Goal: Register for event/course

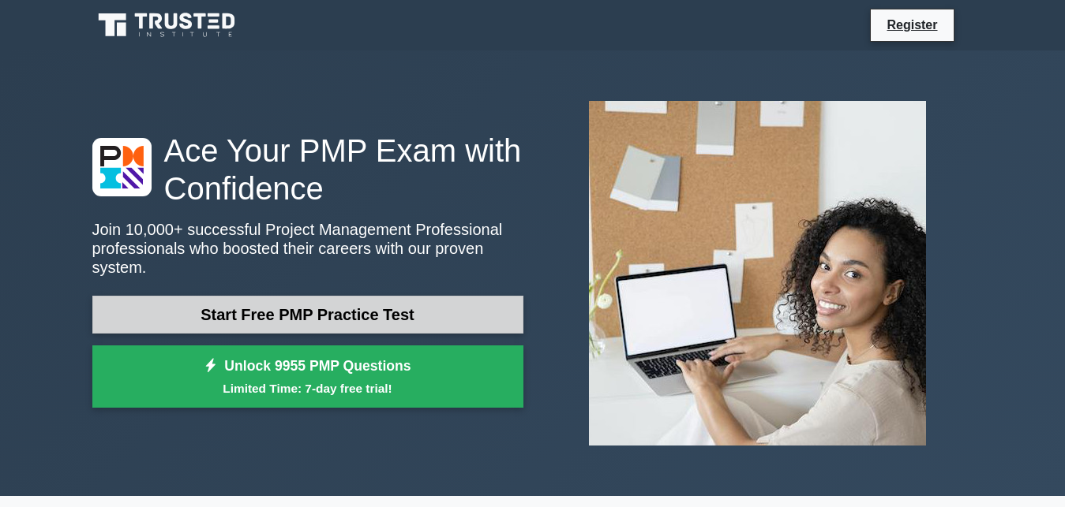
click at [283, 311] on link "Start Free PMP Practice Test" at bounding box center [307, 315] width 431 height 38
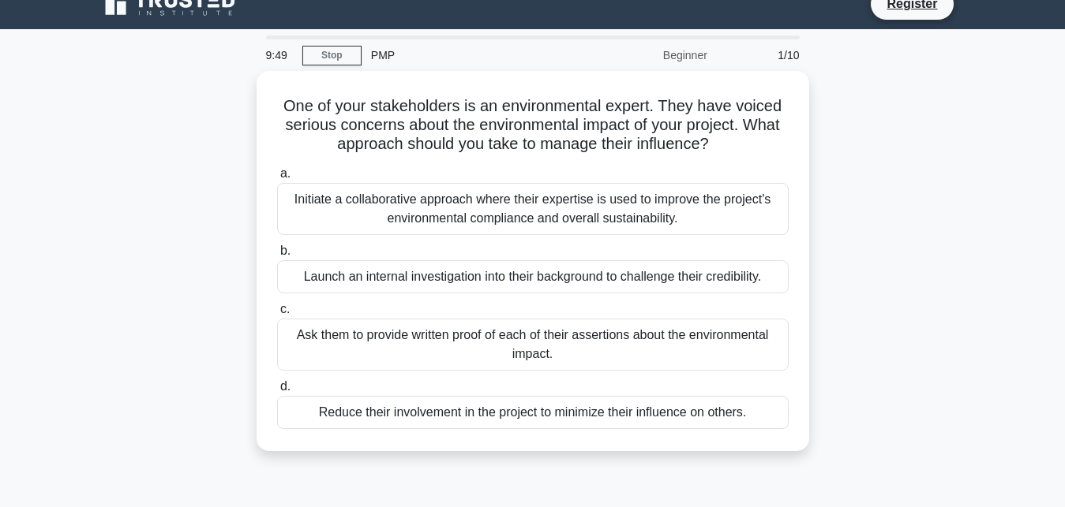
scroll to position [12, 0]
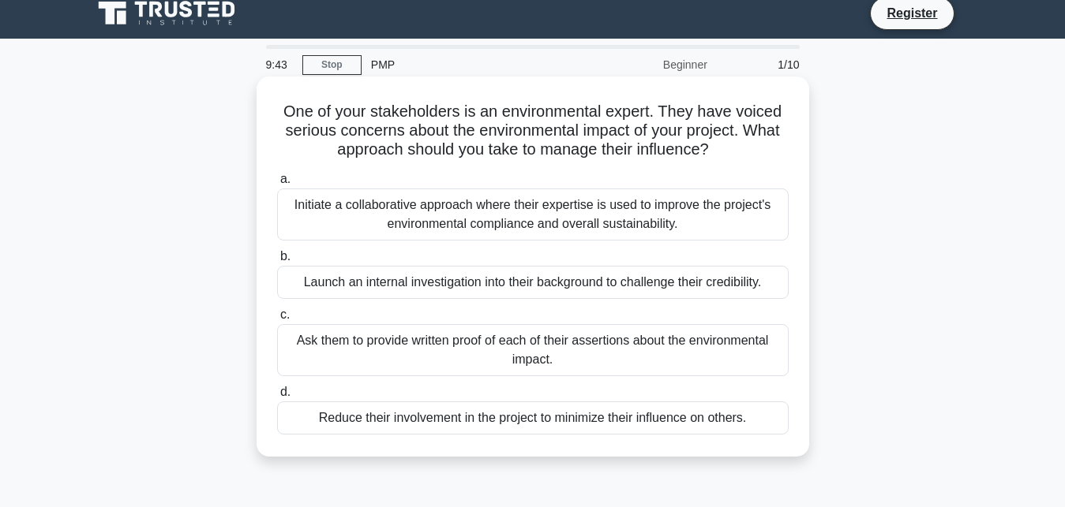
click at [426, 226] on div "Initiate a collaborative approach where their expertise is used to improve the …" at bounding box center [532, 215] width 511 height 52
click at [277, 185] on input "a. Initiate a collaborative approach where their expertise is used to improve t…" at bounding box center [277, 179] width 0 height 10
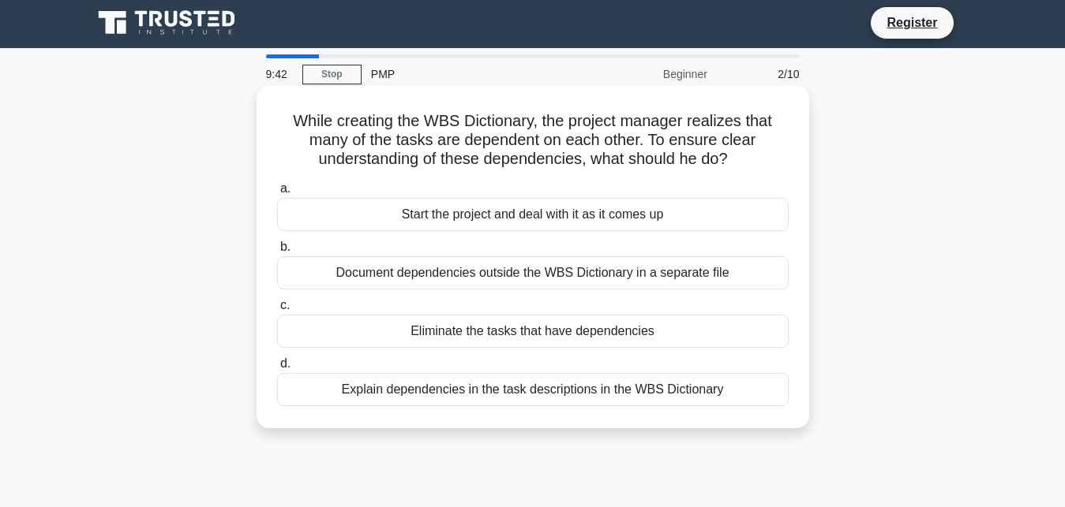
scroll to position [0, 0]
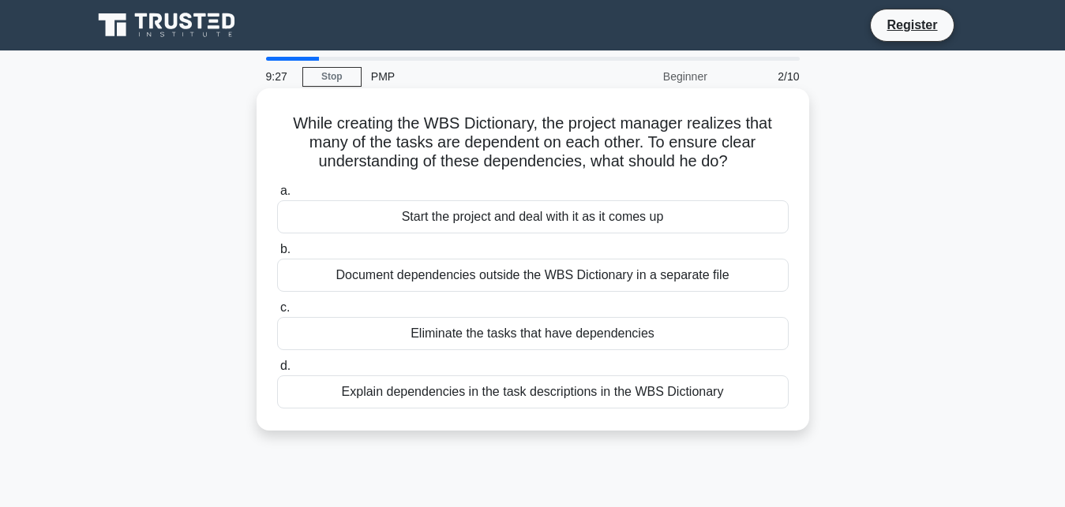
click at [378, 274] on div "Document dependencies outside the WBS Dictionary in a separate file" at bounding box center [532, 275] width 511 height 33
click at [277, 255] on input "b. Document dependencies outside the WBS Dictionary in a separate file" at bounding box center [277, 250] width 0 height 10
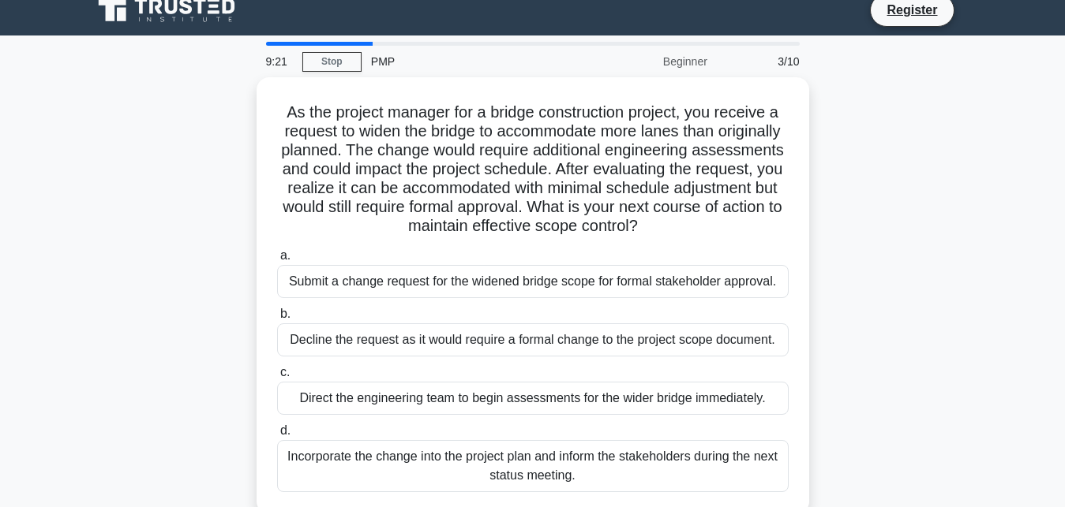
scroll to position [16, 0]
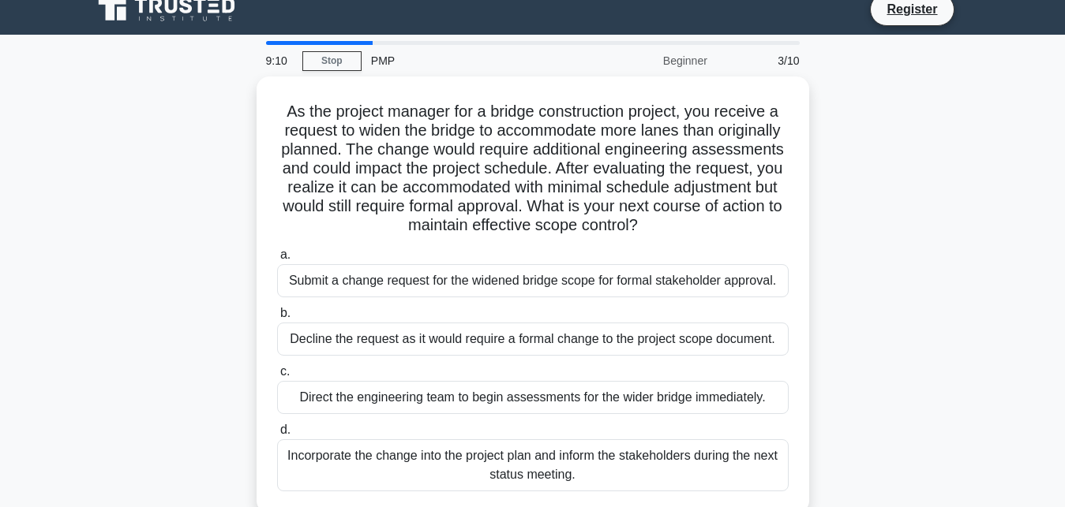
click at [945, 295] on div "As the project manager for a bridge construction project, you receive a request…" at bounding box center [533, 305] width 900 height 456
click at [335, 62] on link "Stop" at bounding box center [331, 61] width 59 height 20
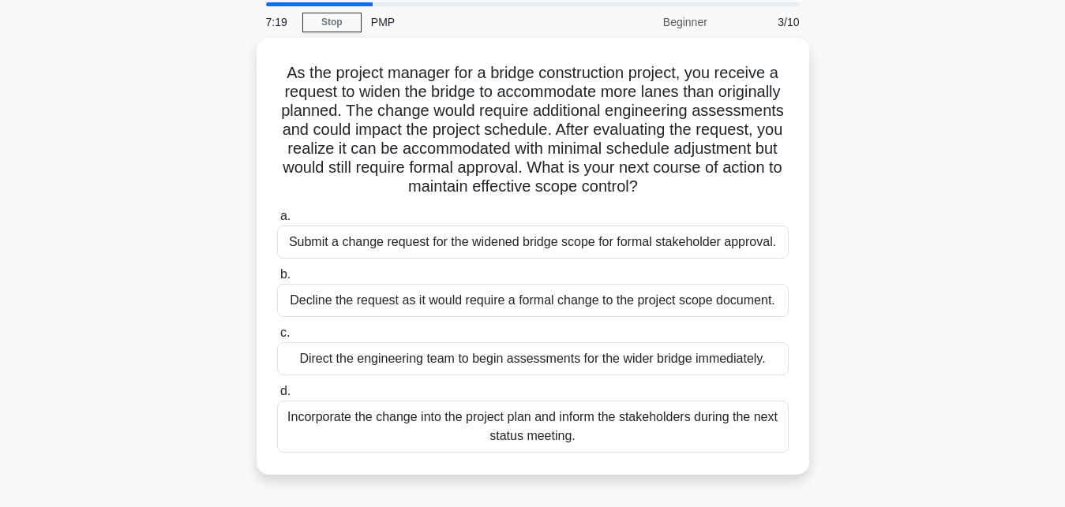
scroll to position [0, 0]
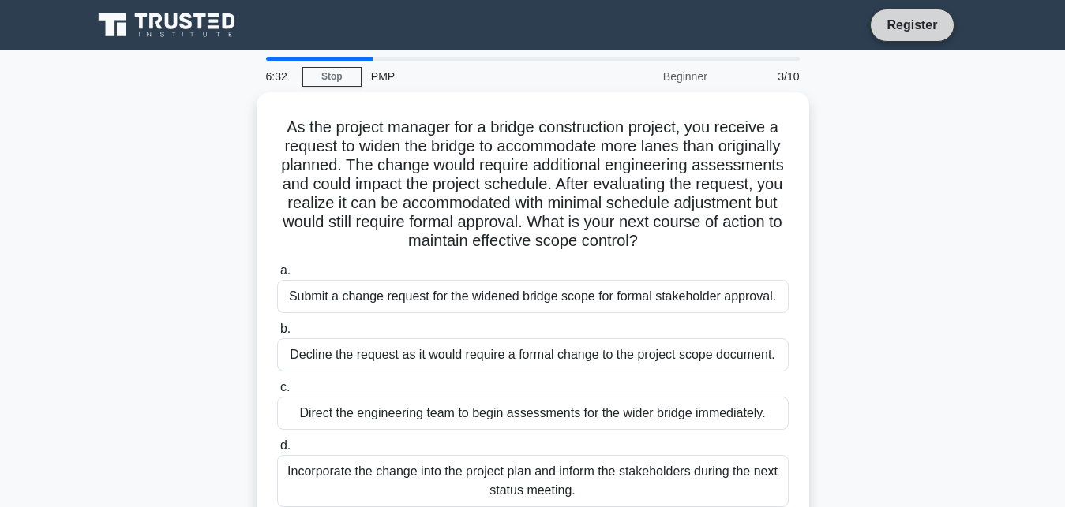
click at [924, 24] on link "Register" at bounding box center [911, 25] width 69 height 20
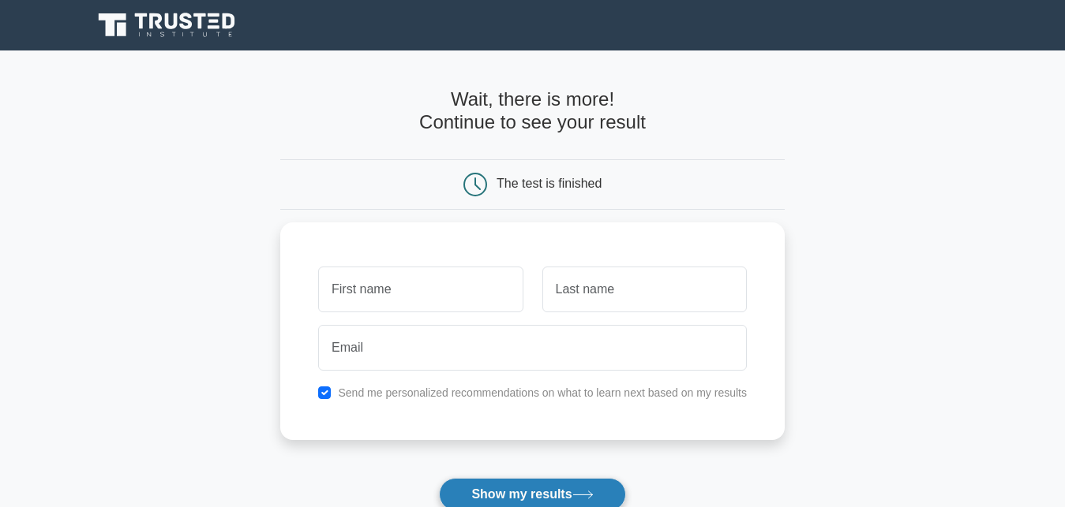
click at [548, 490] on button "Show my results" at bounding box center [532, 494] width 186 height 33
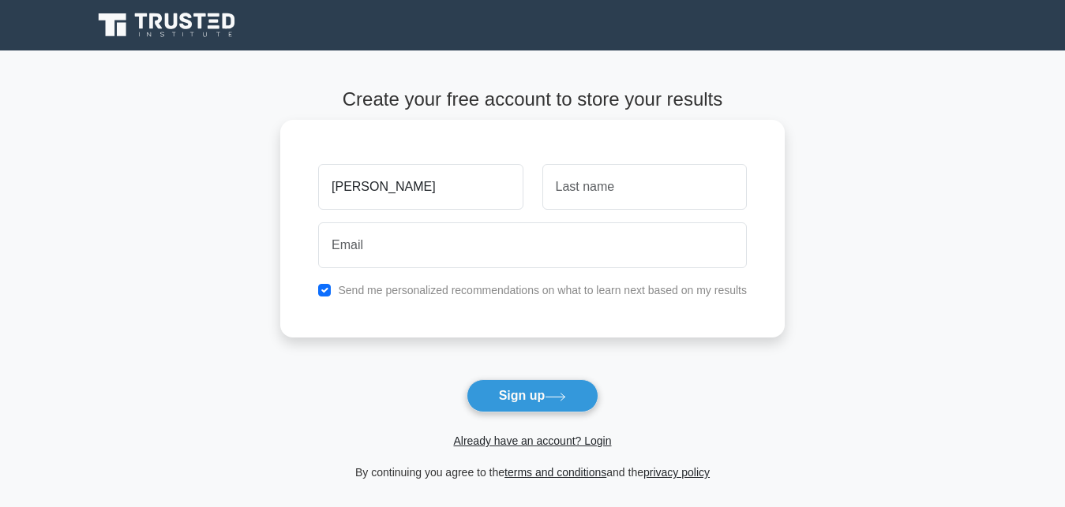
type input "Kenneth"
click at [594, 197] on input "text" at bounding box center [644, 187] width 204 height 46
type input "Ukwuma"
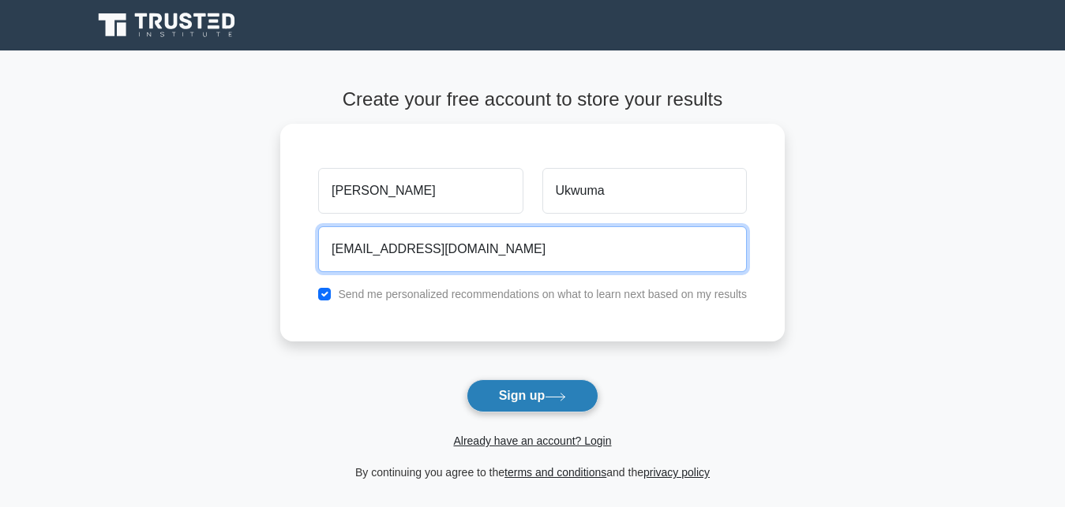
type input "kenval579@gmail.com"
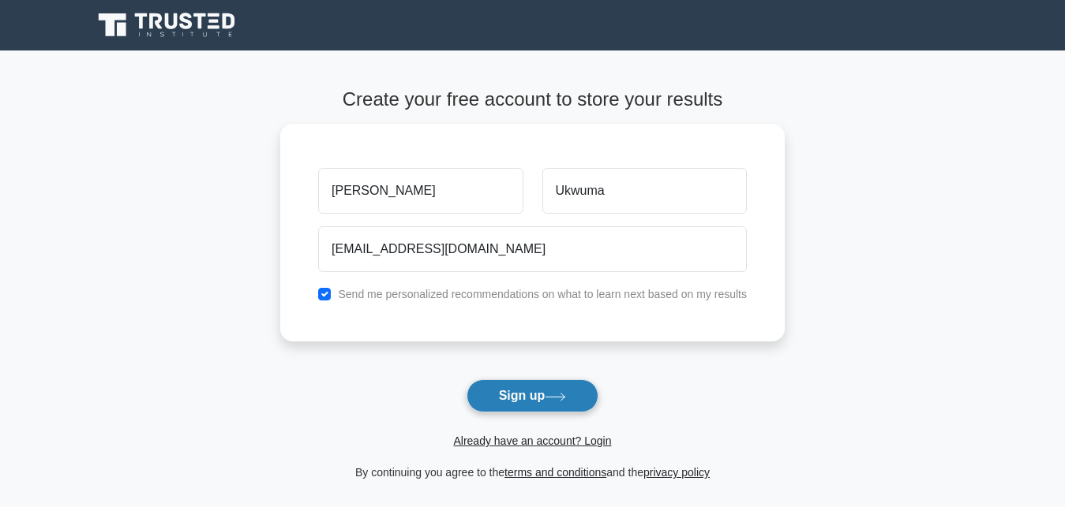
click at [575, 398] on button "Sign up" at bounding box center [532, 396] width 133 height 33
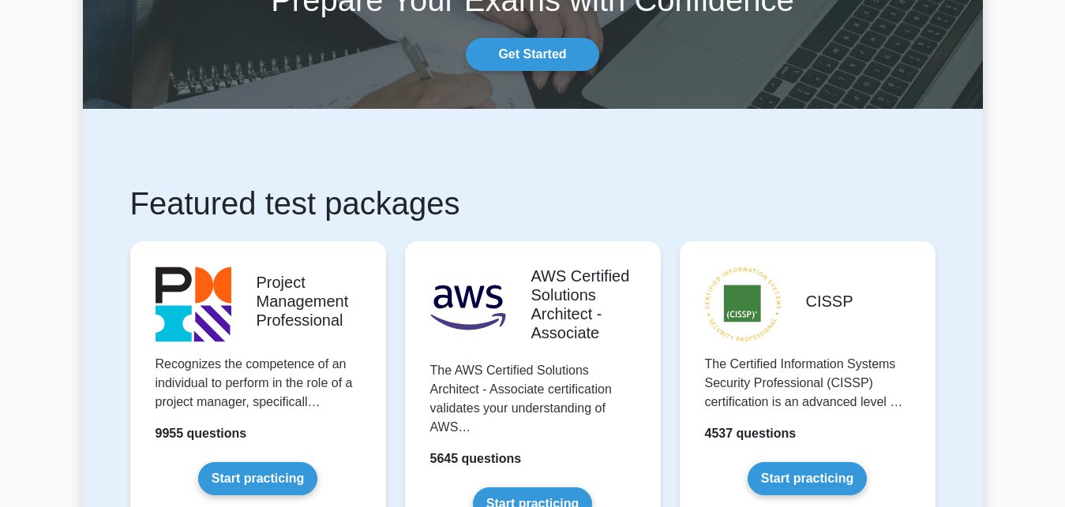
scroll to position [135, 0]
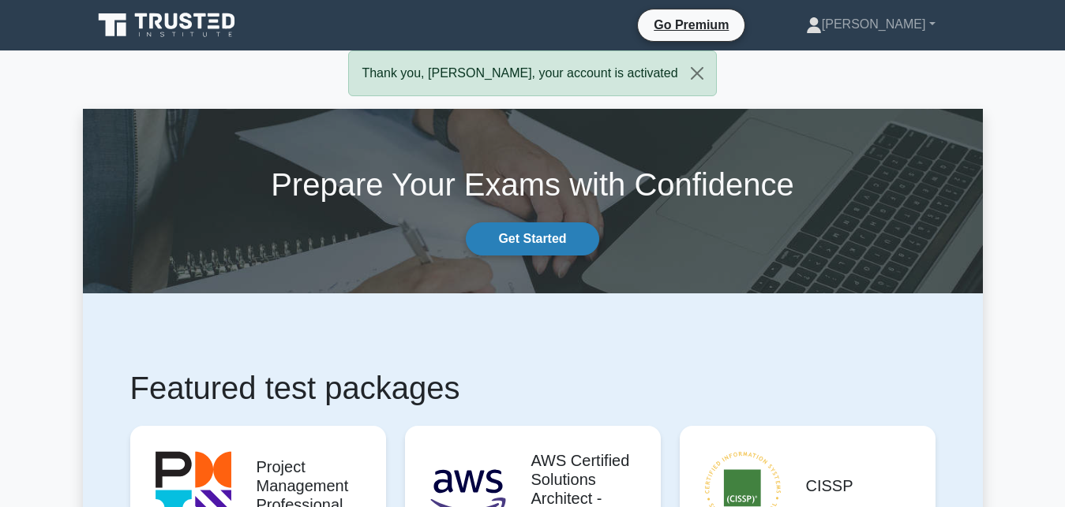
click at [560, 236] on link "Get Started" at bounding box center [532, 239] width 133 height 33
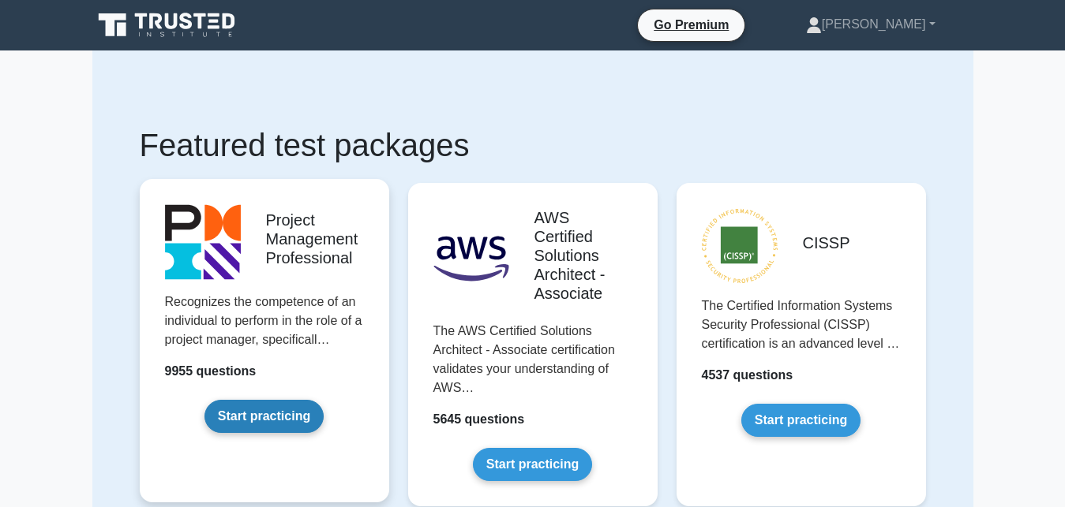
click at [269, 411] on link "Start practicing" at bounding box center [263, 416] width 119 height 33
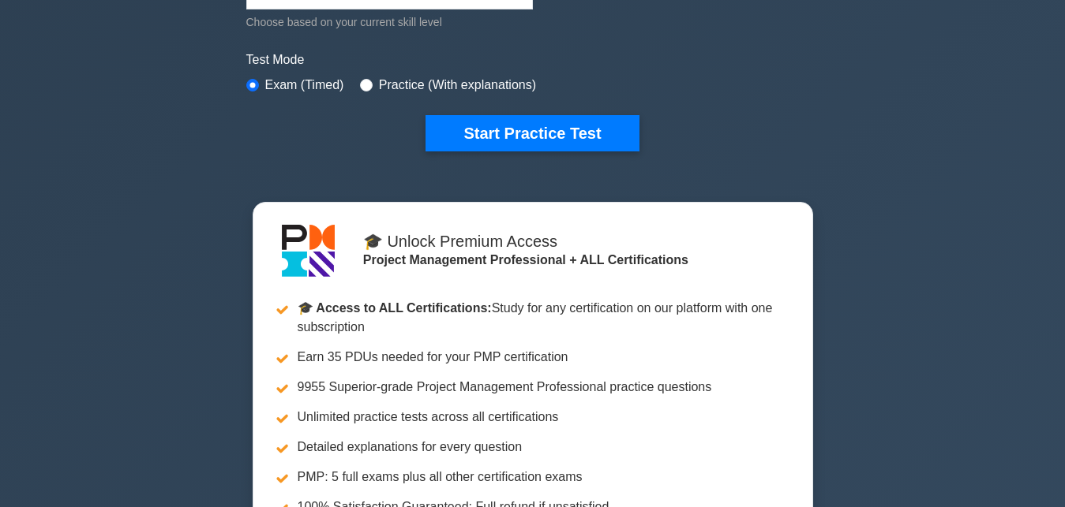
scroll to position [361, 0]
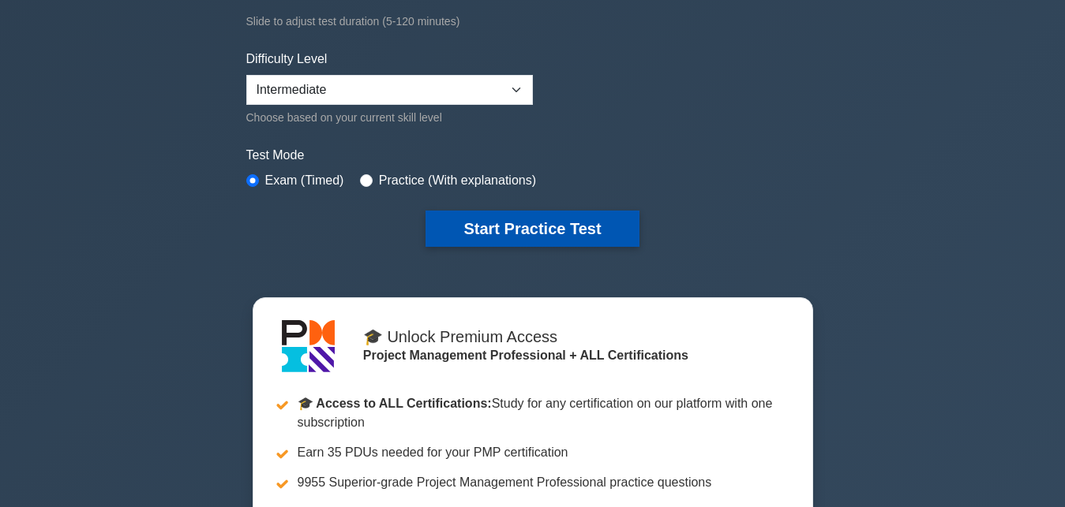
click at [536, 219] on button "Start Practice Test" at bounding box center [531, 229] width 213 height 36
